Goal: Use online tool/utility: Use online tool/utility

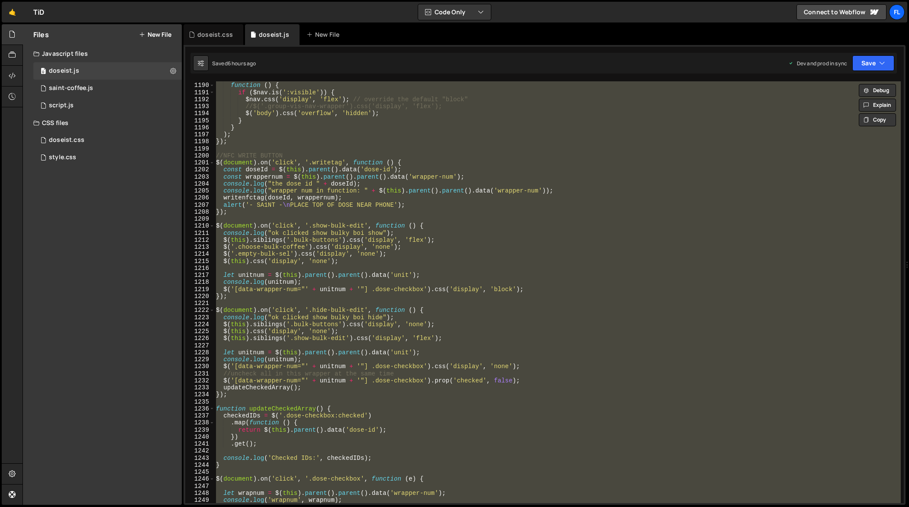
type textarea "});"
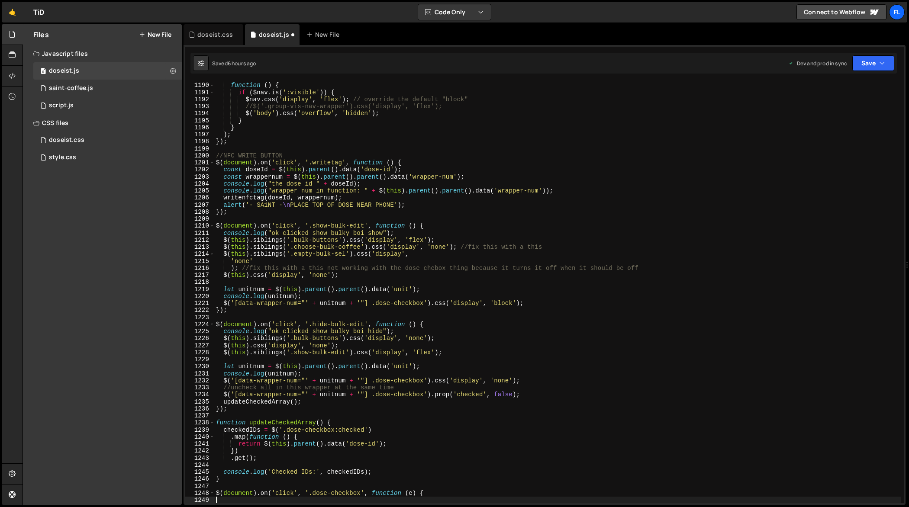
scroll to position [8473, 0]
click at [607, 247] on div "'swing' , function ( ) { if ( $nav . is ( ':visible' )) { $nav . css ( 'display…" at bounding box center [557, 293] width 687 height 437
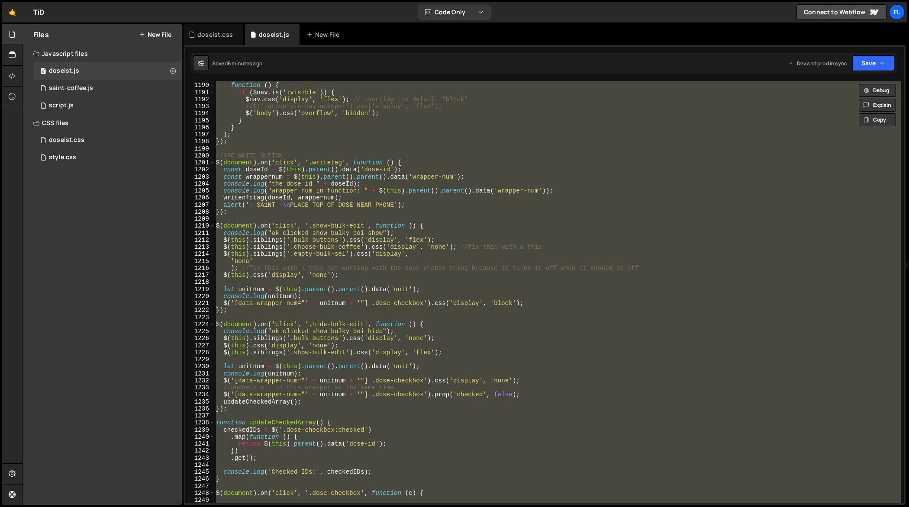
paste textarea
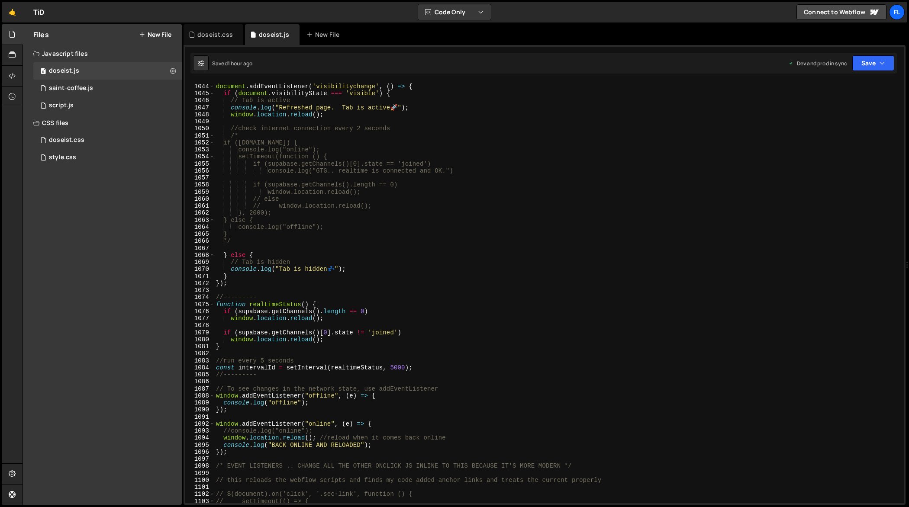
scroll to position [7447, 0]
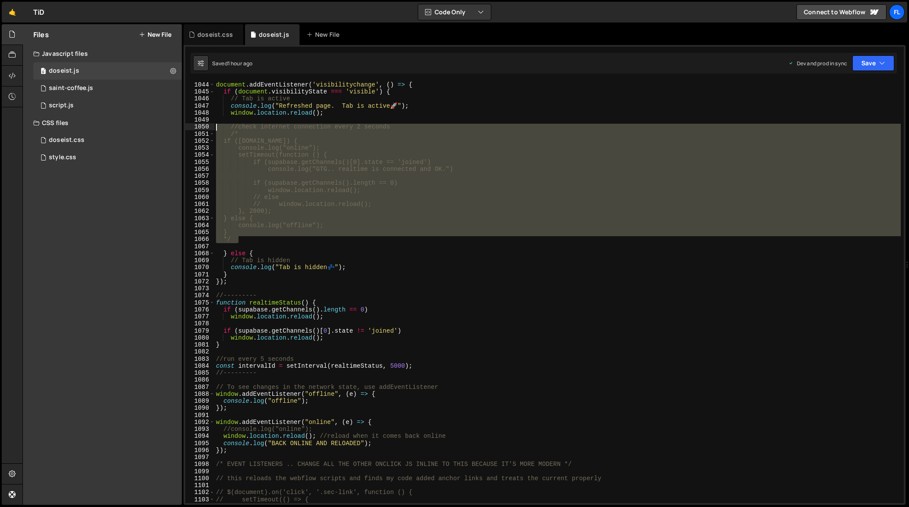
drag, startPoint x: 253, startPoint y: 239, endPoint x: 200, endPoint y: 128, distance: 123.5
click at [200, 128] on div "'.empty-bulk-sel').css('display', 'flex'); 1044 1045 1046 1047 1048 1049 1050 1…" at bounding box center [544, 292] width 718 height 422
type textarea "//check internet connection every 2 seconds /*"
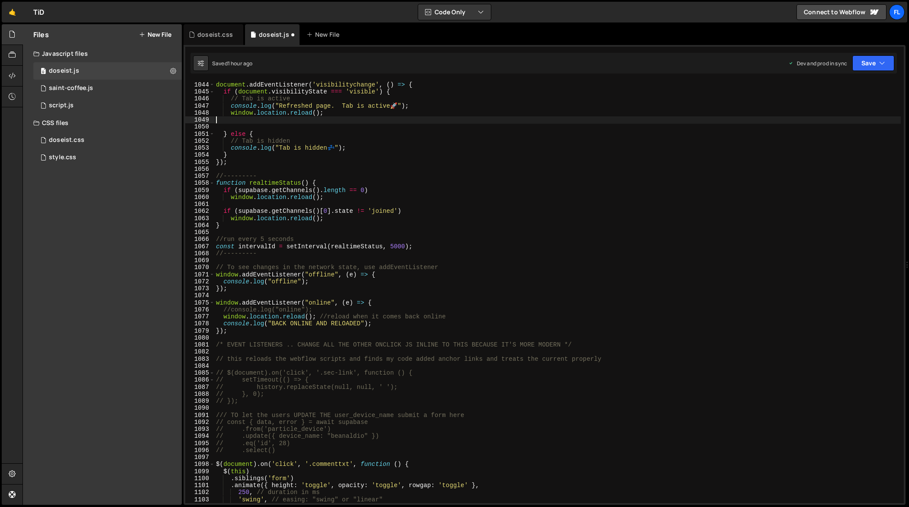
type textarea "window.location.reload();"
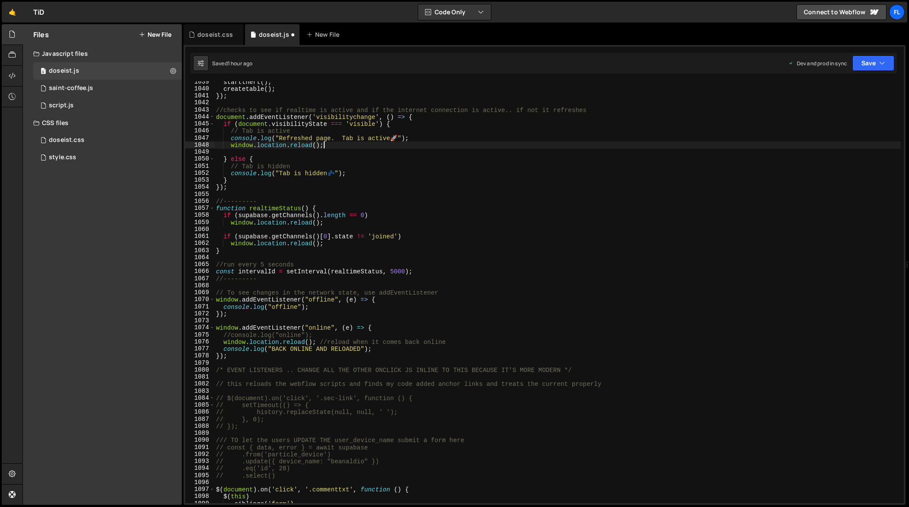
scroll to position [7414, 0]
click at [337, 100] on div "startthert ( ) ; createtable ( ) ; }) ; //checks to see if realtime is active a…" at bounding box center [557, 297] width 687 height 437
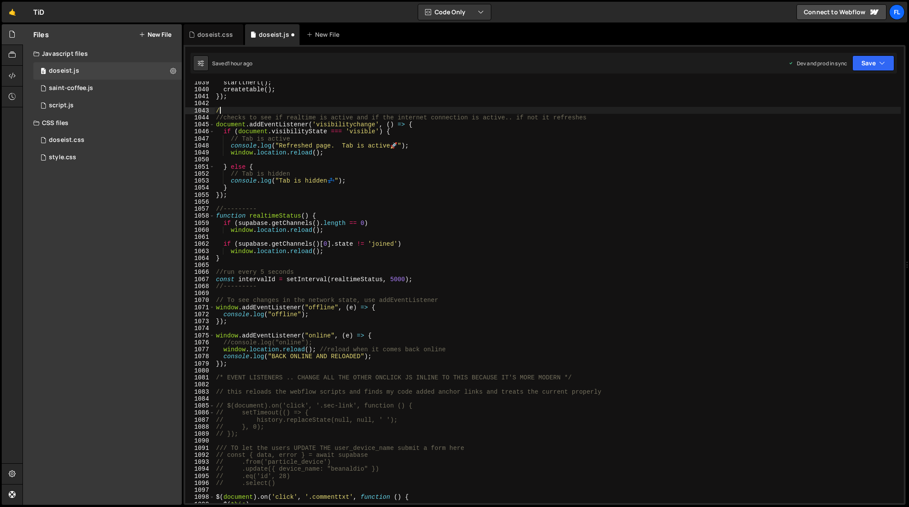
type textarea "/*"
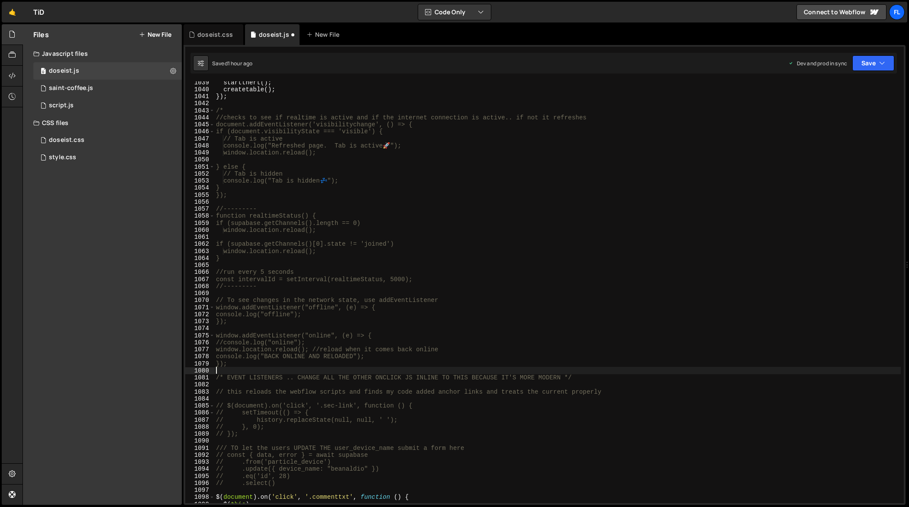
click at [249, 368] on div "startthert ( ) ; createtable ( ) ; }) ; /* //checks to see if realtime is activ…" at bounding box center [557, 297] width 687 height 437
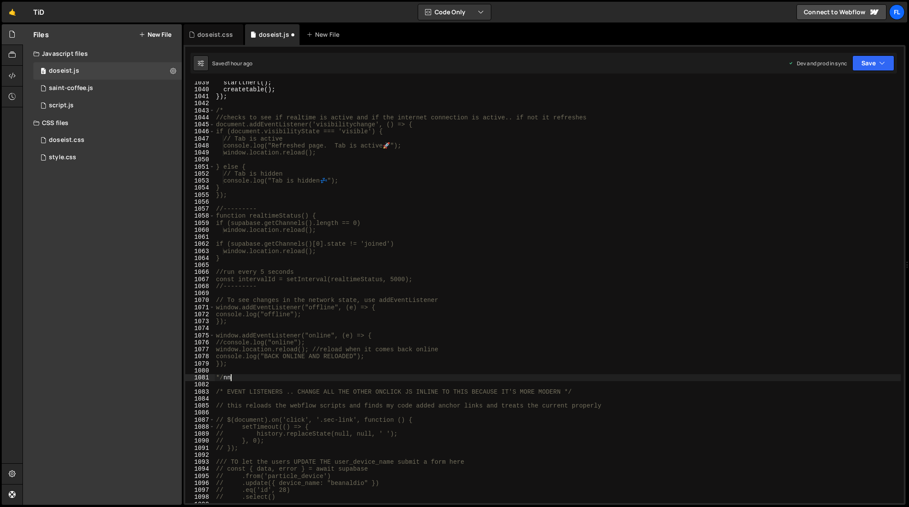
scroll to position [0, 0]
type textarea "*/"
